Goal: Task Accomplishment & Management: Use online tool/utility

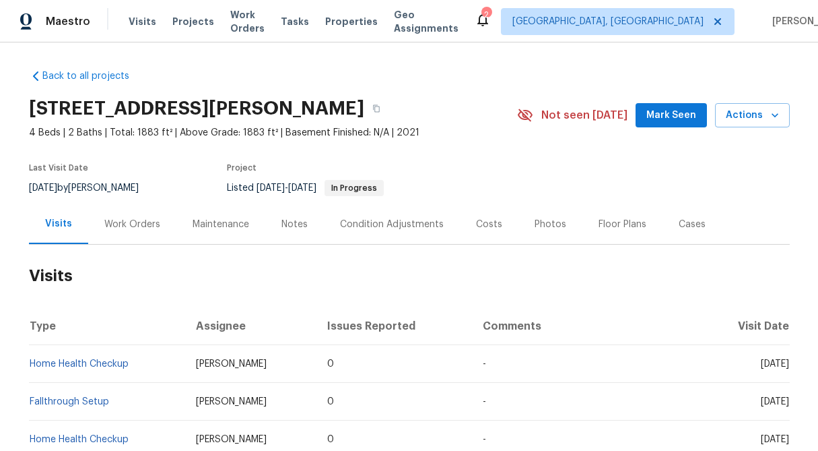
click at [135, 219] on div "Work Orders" at bounding box center [132, 224] width 56 height 13
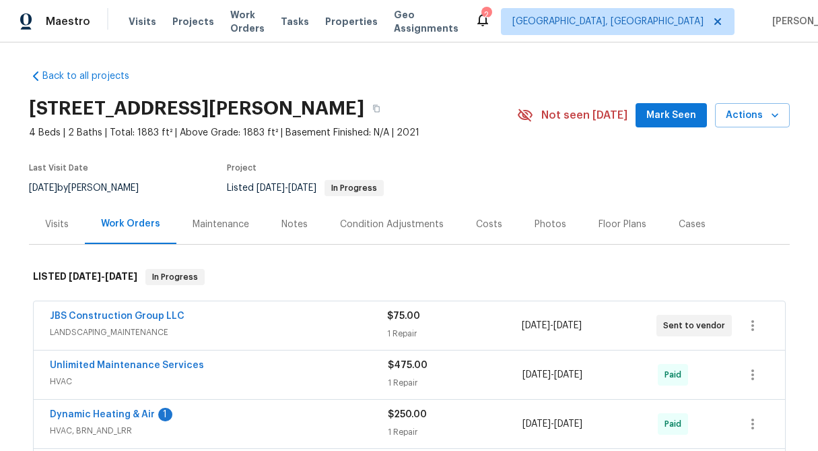
scroll to position [102, 0]
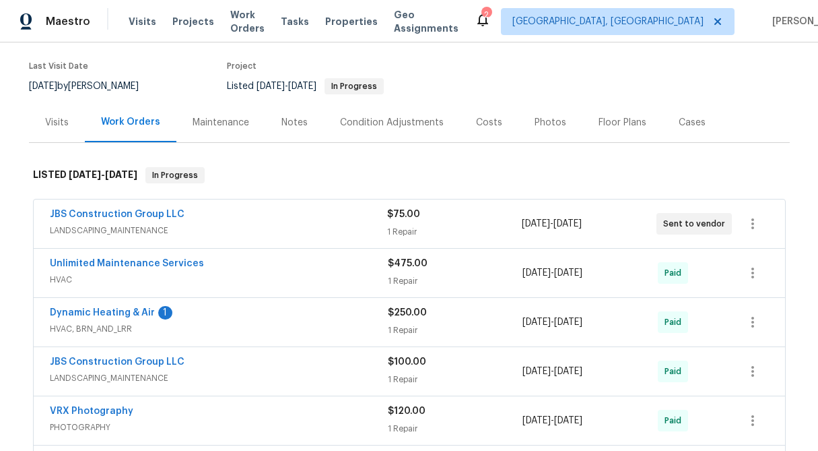
click at [410, 228] on div "1 Repair" at bounding box center [454, 231] width 135 height 13
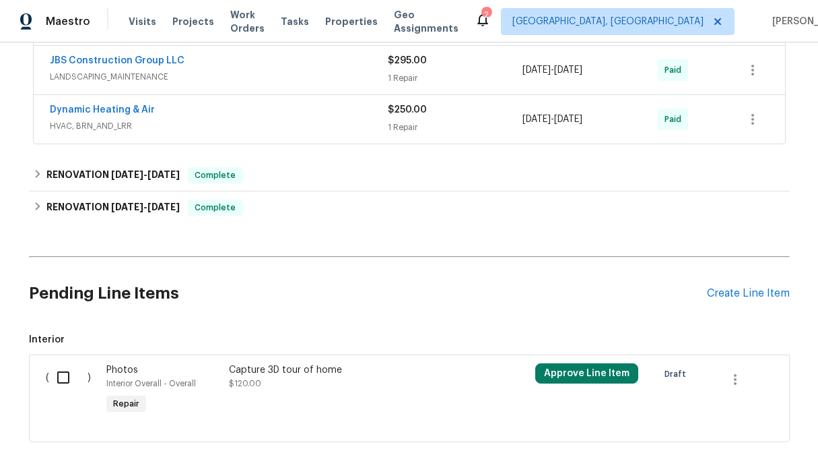
scroll to position [954, 0]
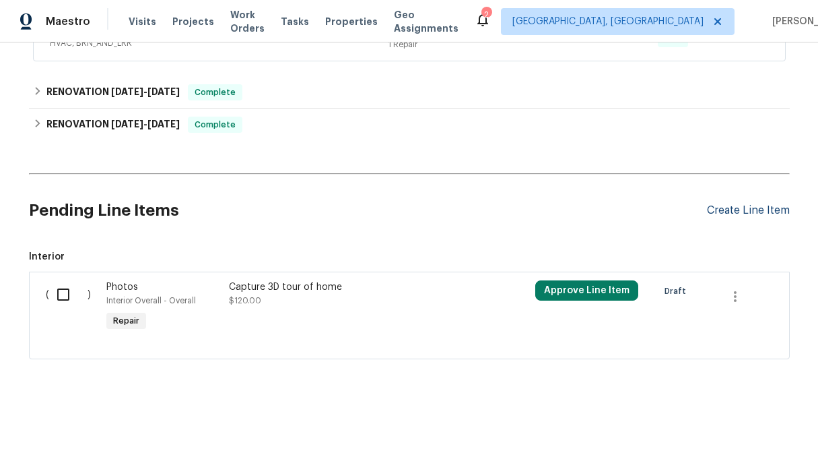
click at [756, 212] on div "Create Line Item" at bounding box center [748, 210] width 83 height 13
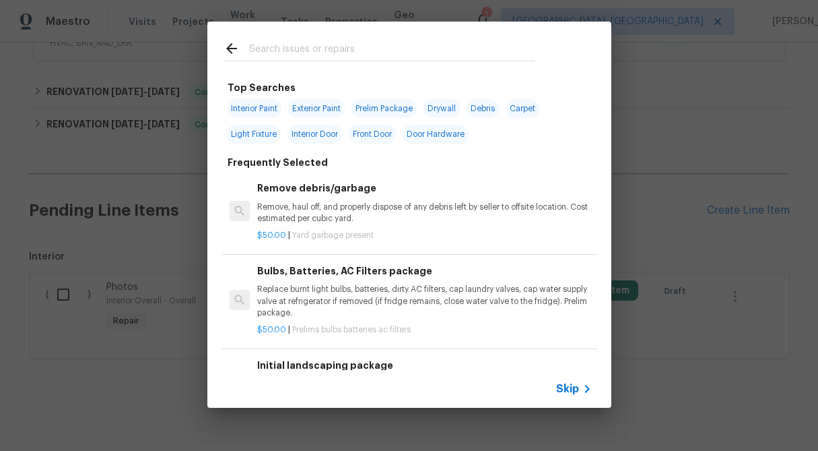
click at [582, 386] on icon at bounding box center [587, 389] width 16 height 16
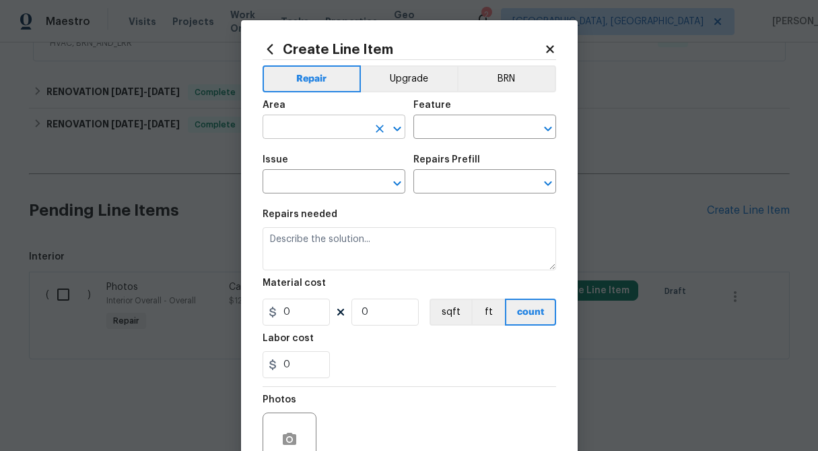
click at [289, 127] on input "text" at bounding box center [315, 128] width 105 height 21
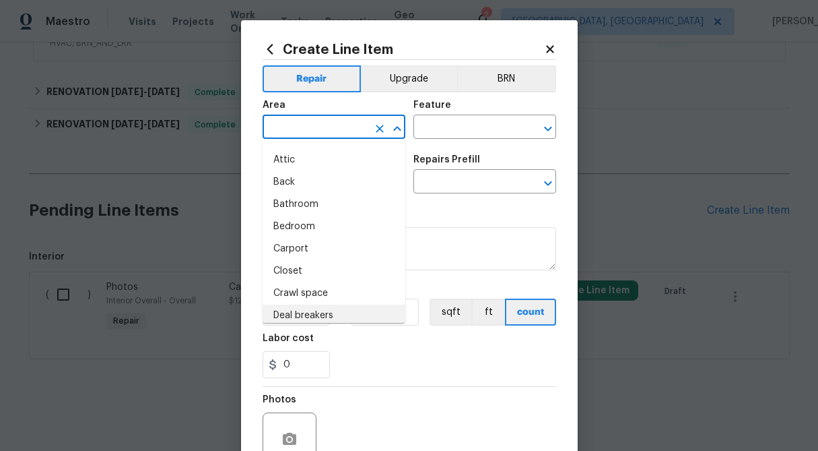
scroll to position [0, 0]
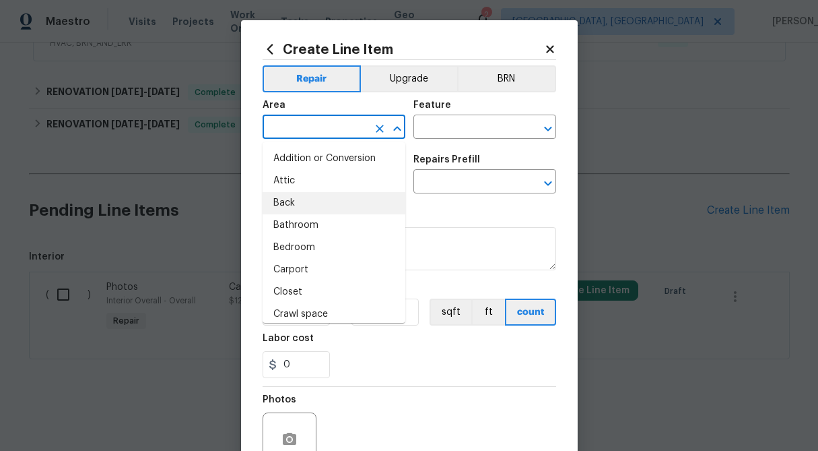
click at [507, 104] on div "Feature" at bounding box center [485, 109] width 143 height 18
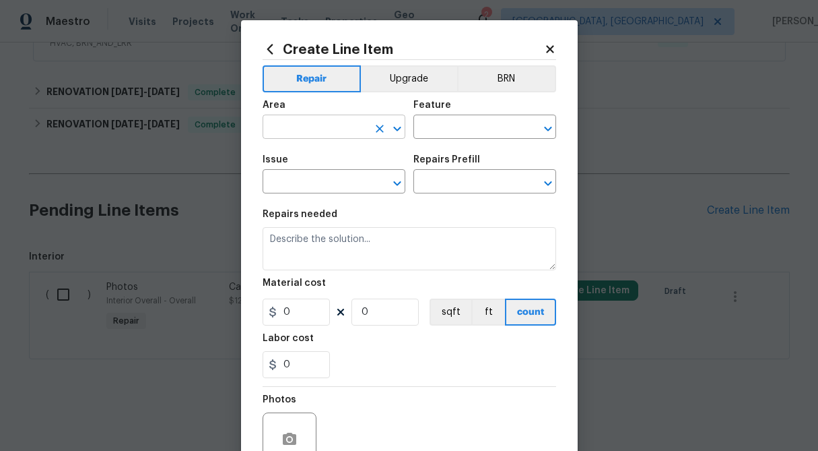
click at [302, 129] on input "text" at bounding box center [315, 128] width 105 height 21
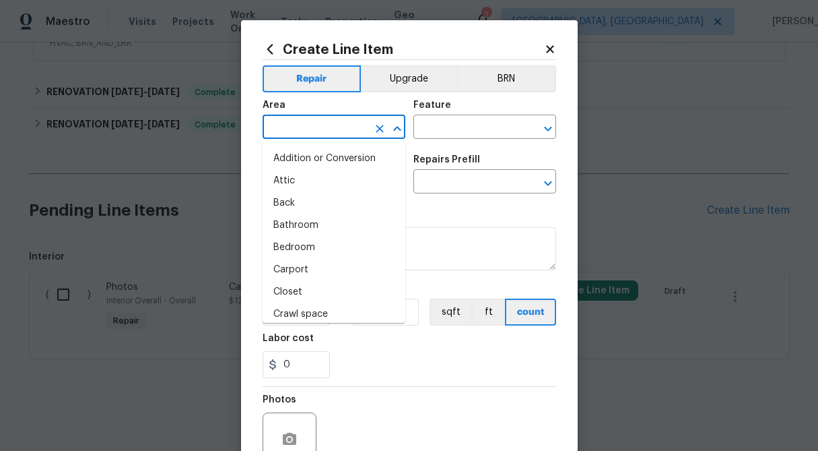
scroll to position [358, 0]
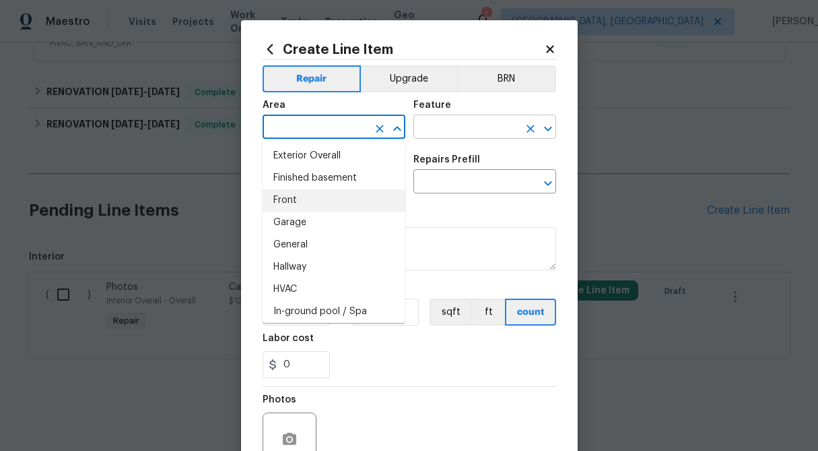
click at [446, 131] on input "text" at bounding box center [466, 128] width 105 height 21
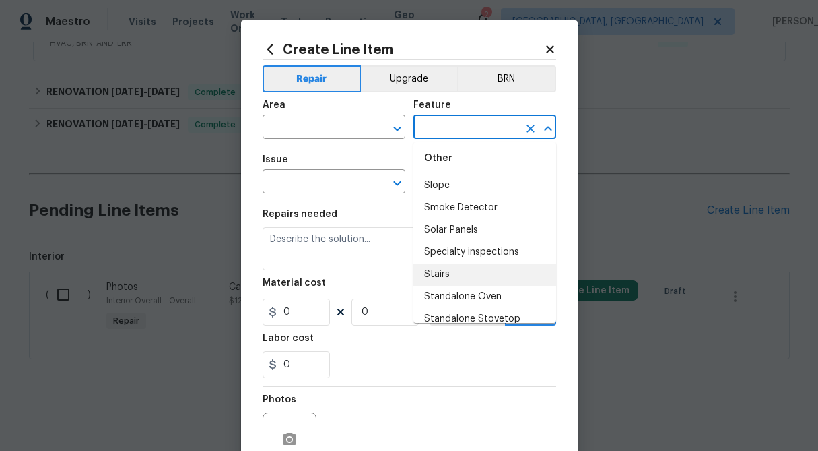
scroll to position [2939, 0]
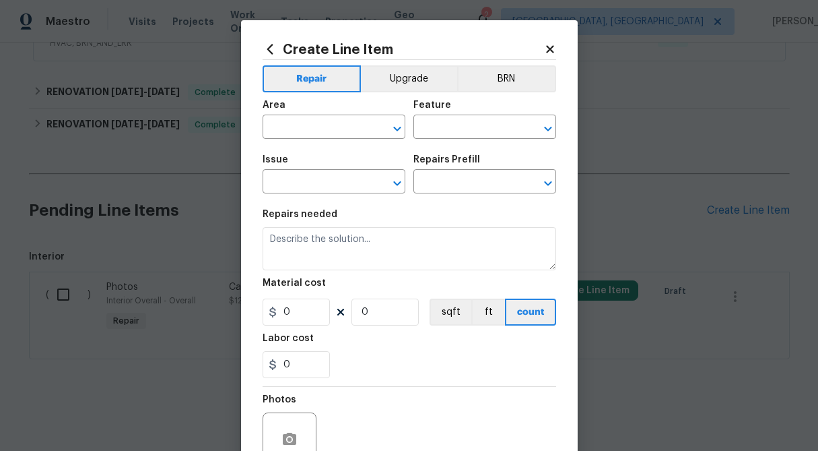
click at [550, 48] on icon at bounding box center [549, 48] width 7 height 7
